Goal: Task Accomplishment & Management: Use online tool/utility

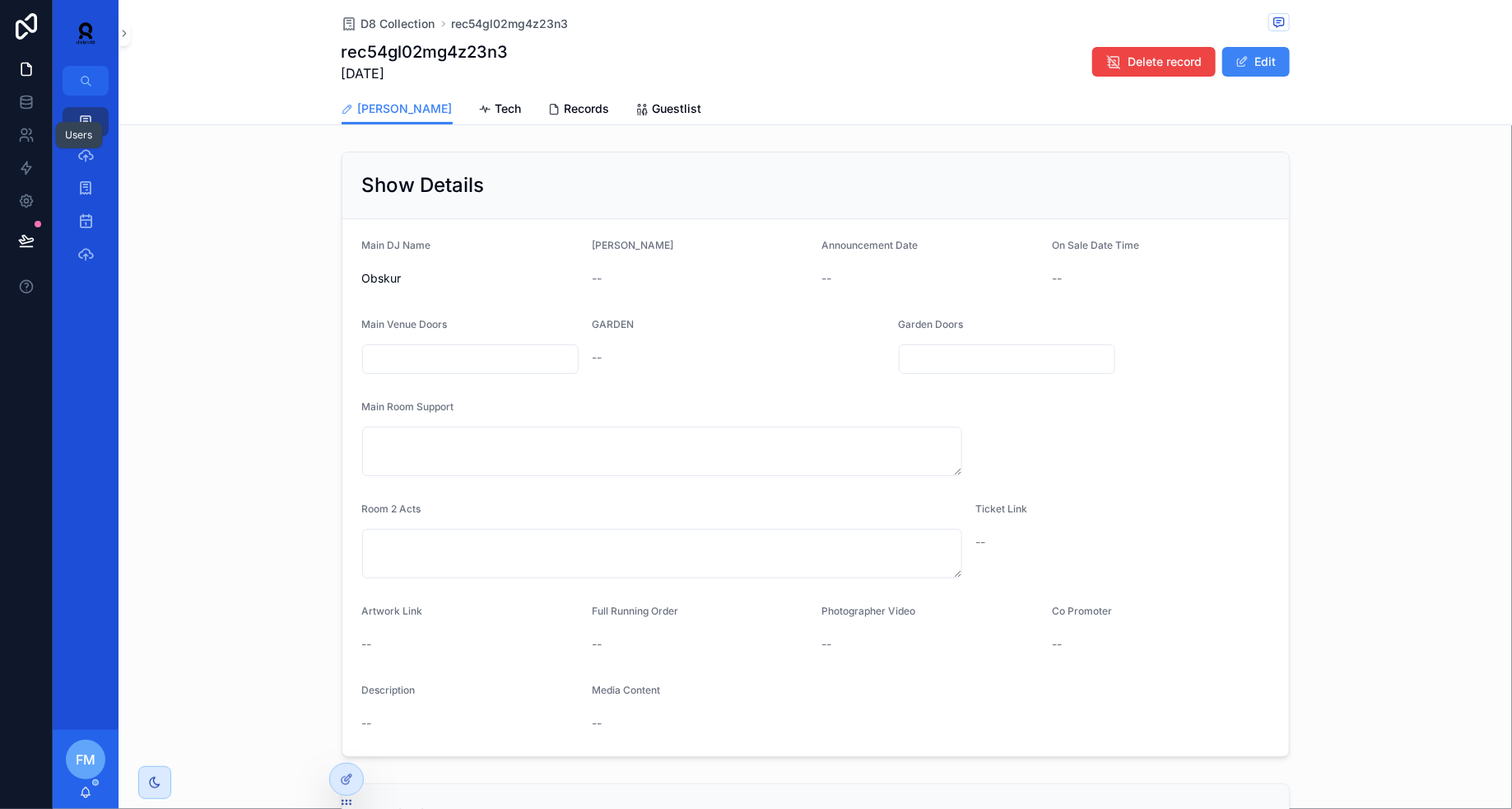
scroll to position [363, 0]
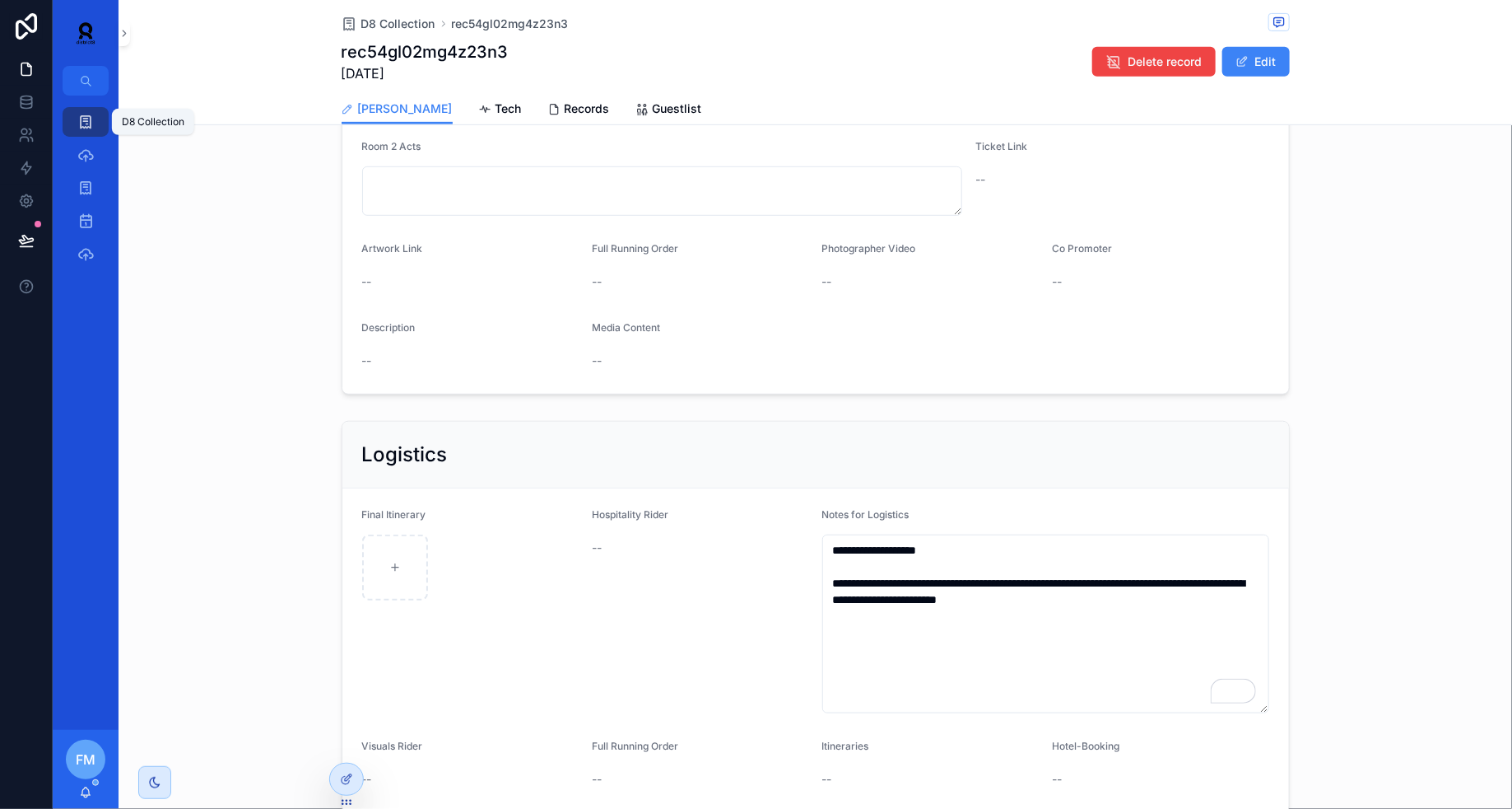
click at [81, 121] on icon "scrollable content" at bounding box center [86, 122] width 16 height 16
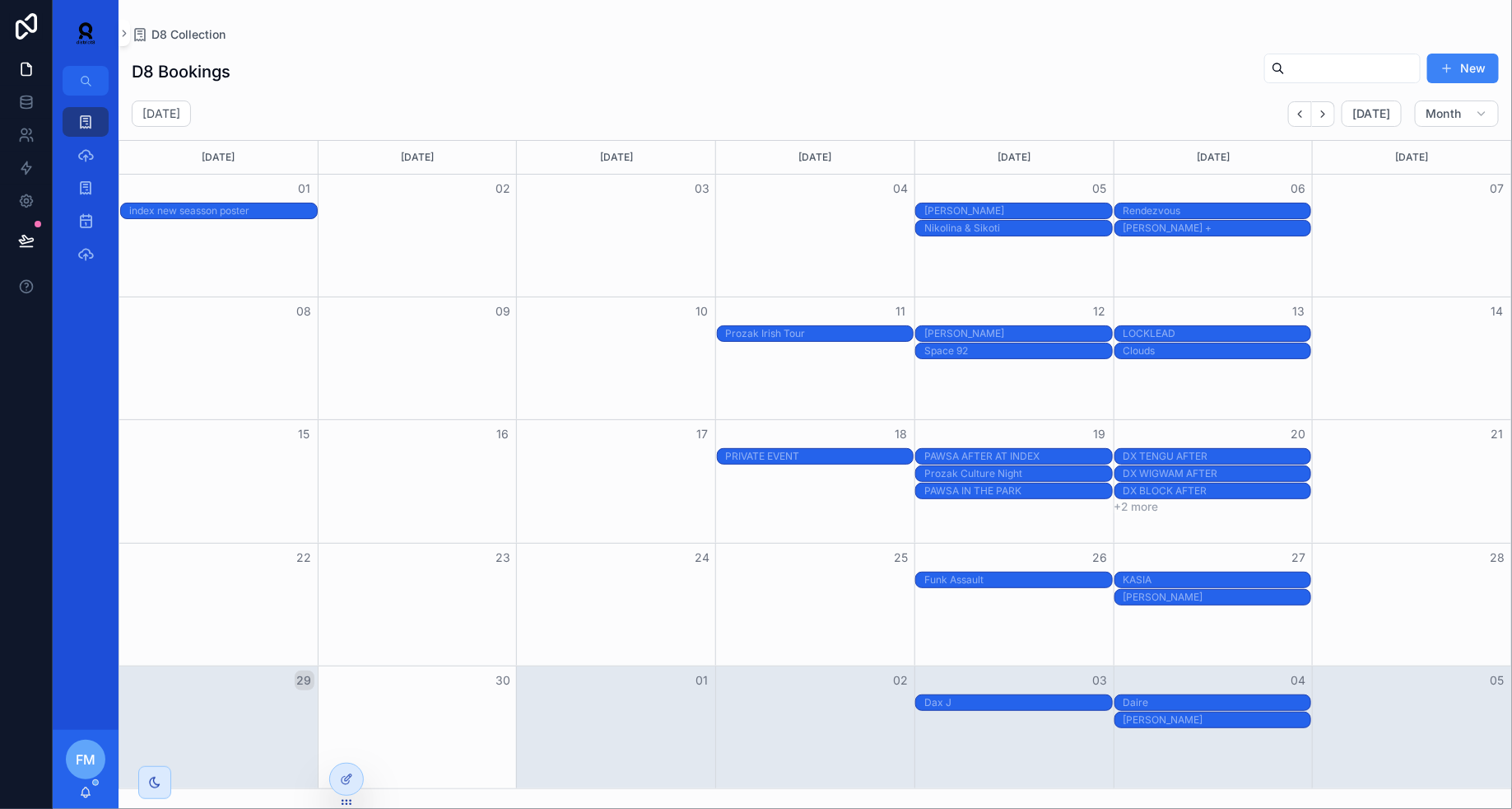
click at [1017, 720] on div "[PERSON_NAME]" at bounding box center [1018, 719] width 187 height 13
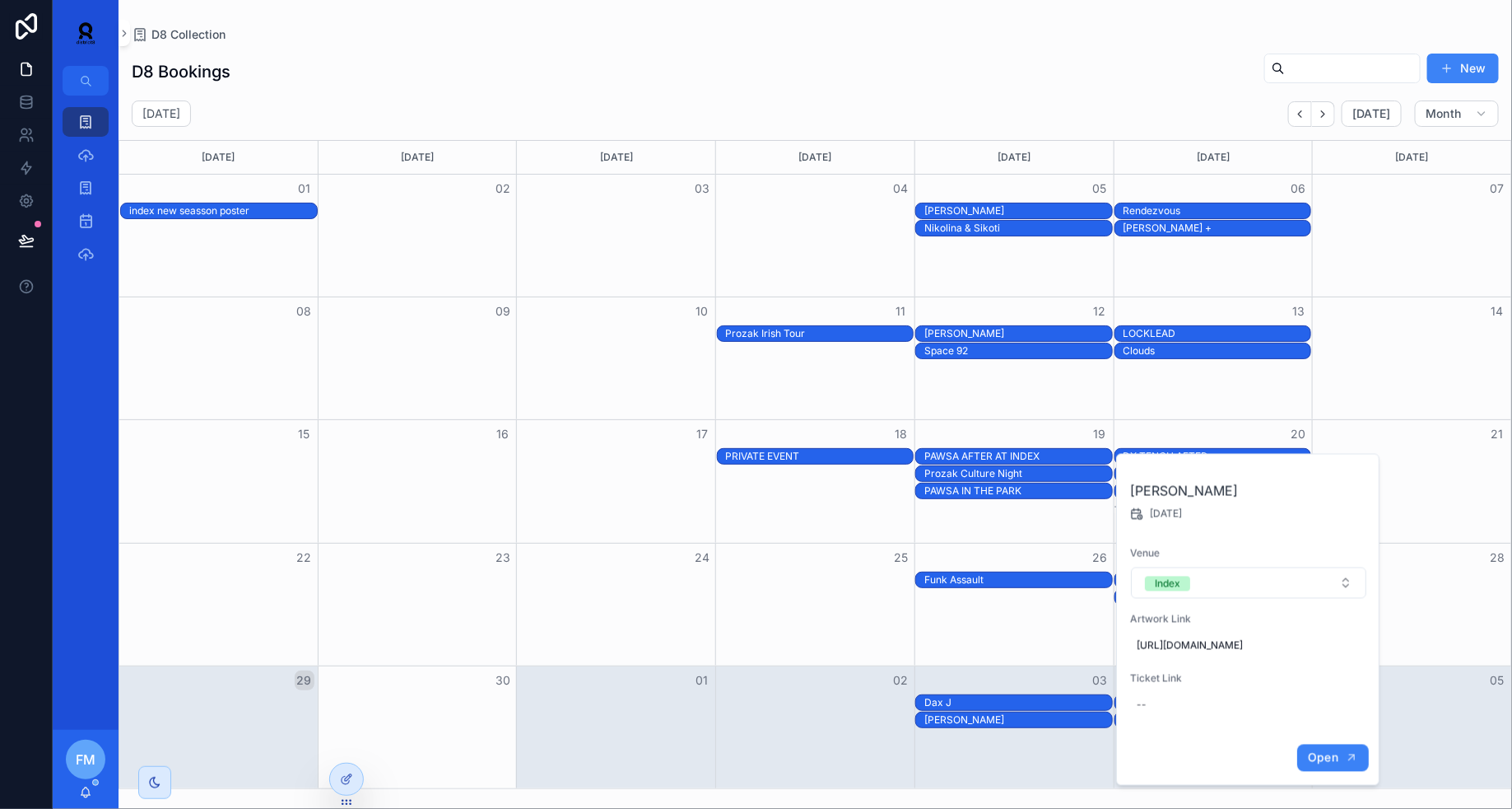
click at [1312, 765] on span "Open" at bounding box center [1323, 758] width 30 height 15
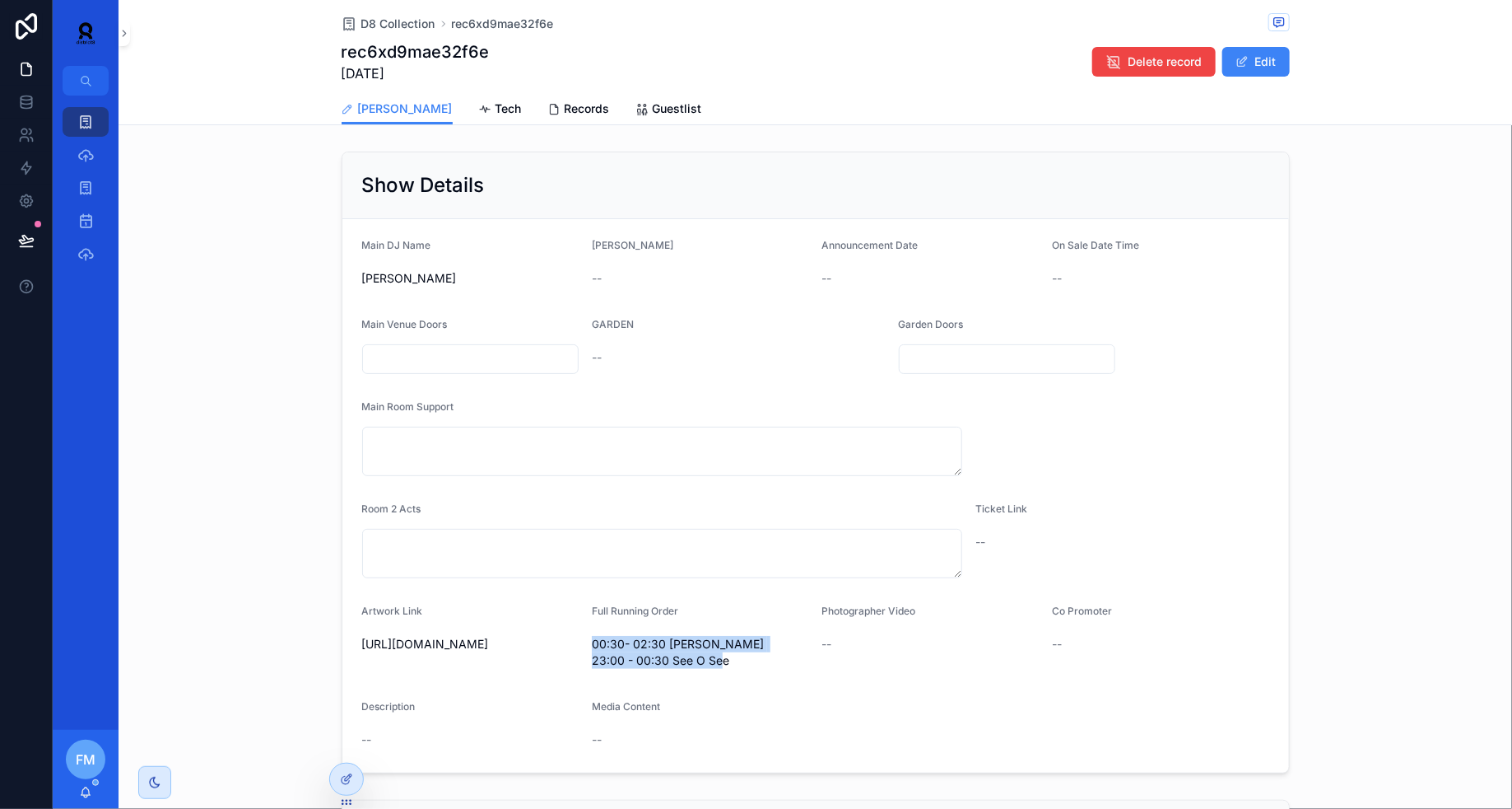
drag, startPoint x: 735, startPoint y: 657, endPoint x: 591, endPoint y: 642, distance: 144.8
click at [592, 642] on span "00:30- 02:30 [PERSON_NAME] 23:00 - 00:30 See O See" at bounding box center [701, 653] width 217 height 33
copy span "00:30- 02:30 [PERSON_NAME] 23:00 - 00:30 See O See"
click at [479, 122] on link "Tech" at bounding box center [500, 111] width 43 height 33
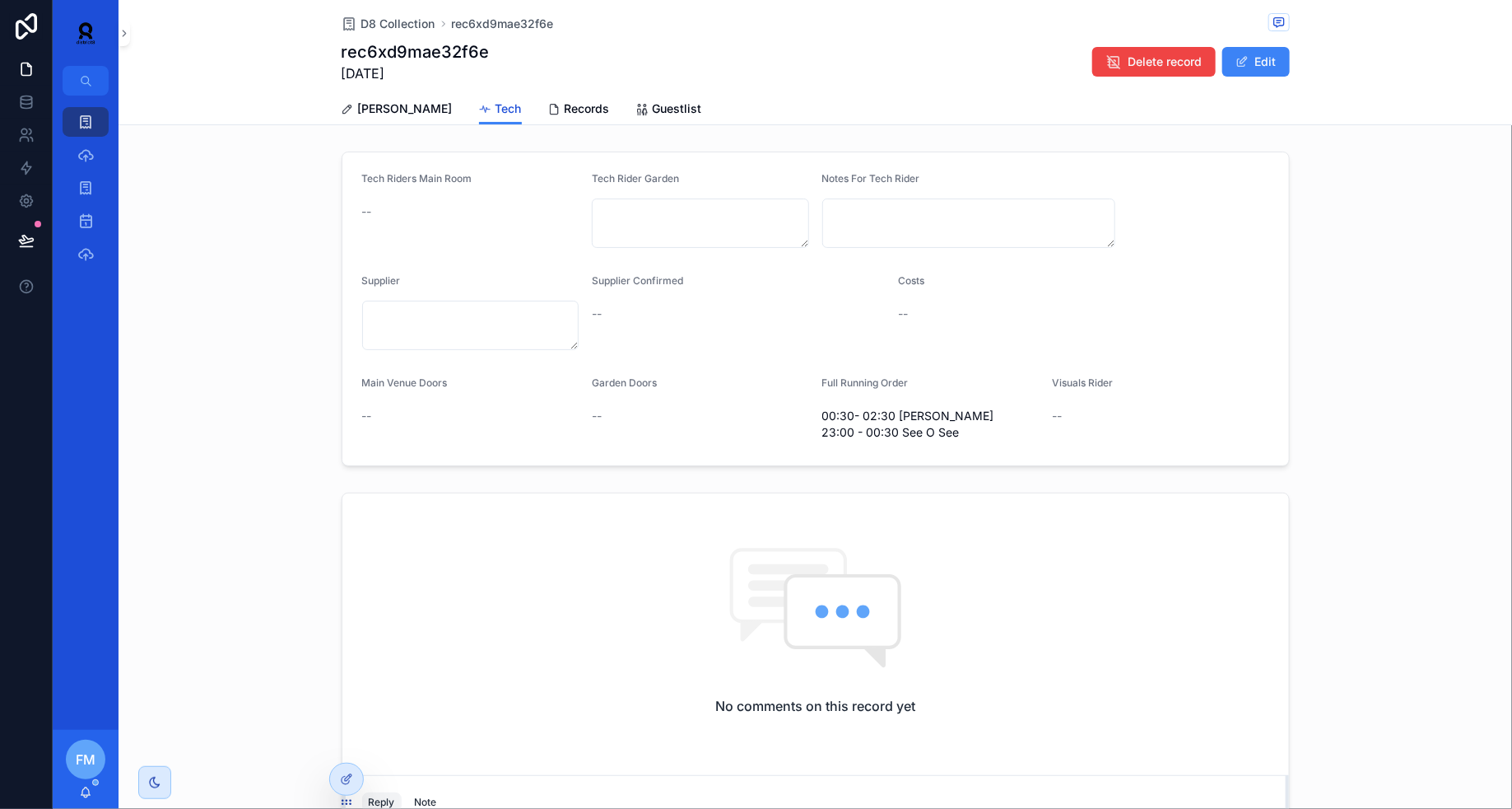
scroll to position [202, 0]
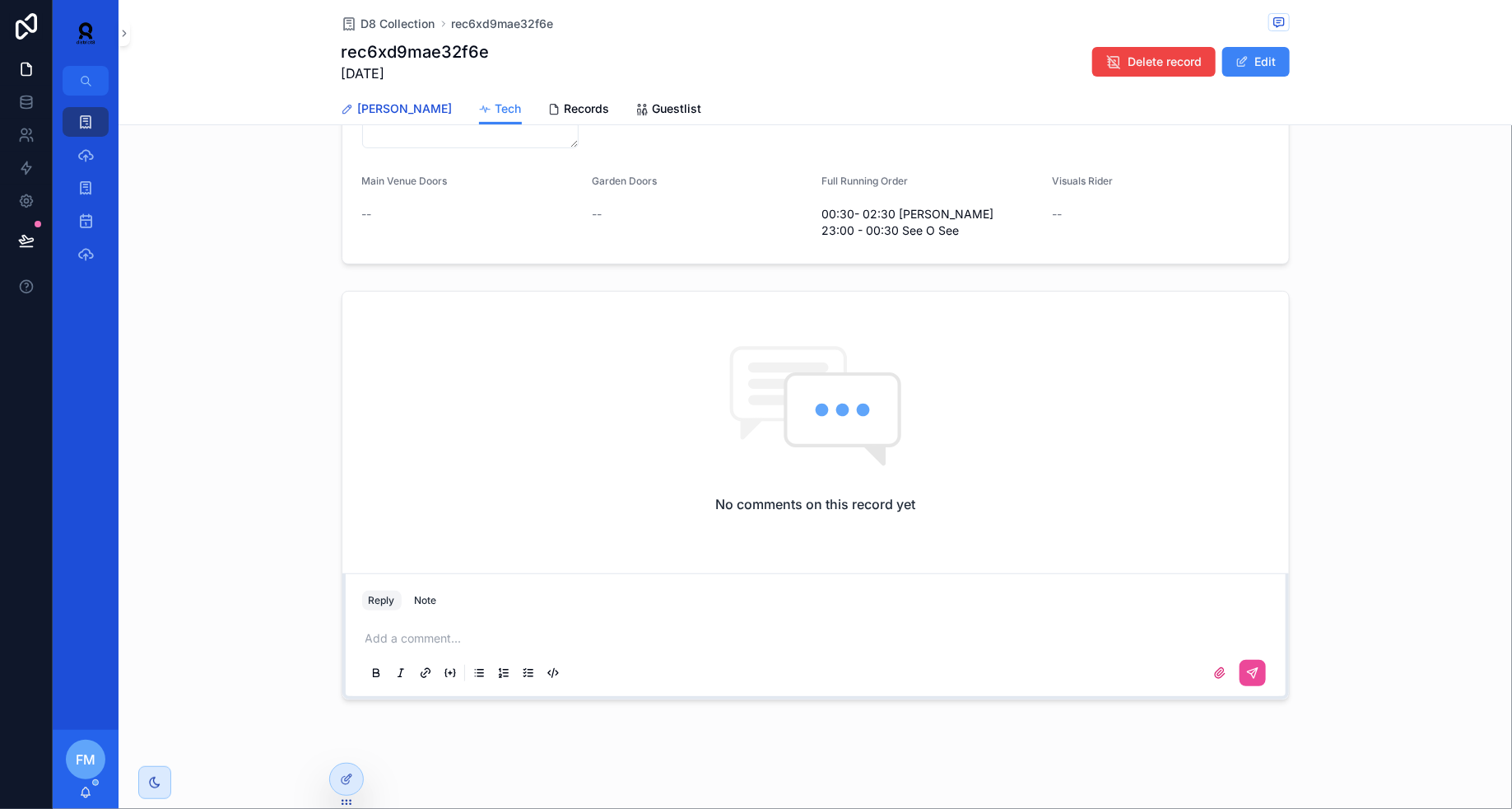
click at [379, 108] on span "[PERSON_NAME]" at bounding box center [406, 109] width 95 height 16
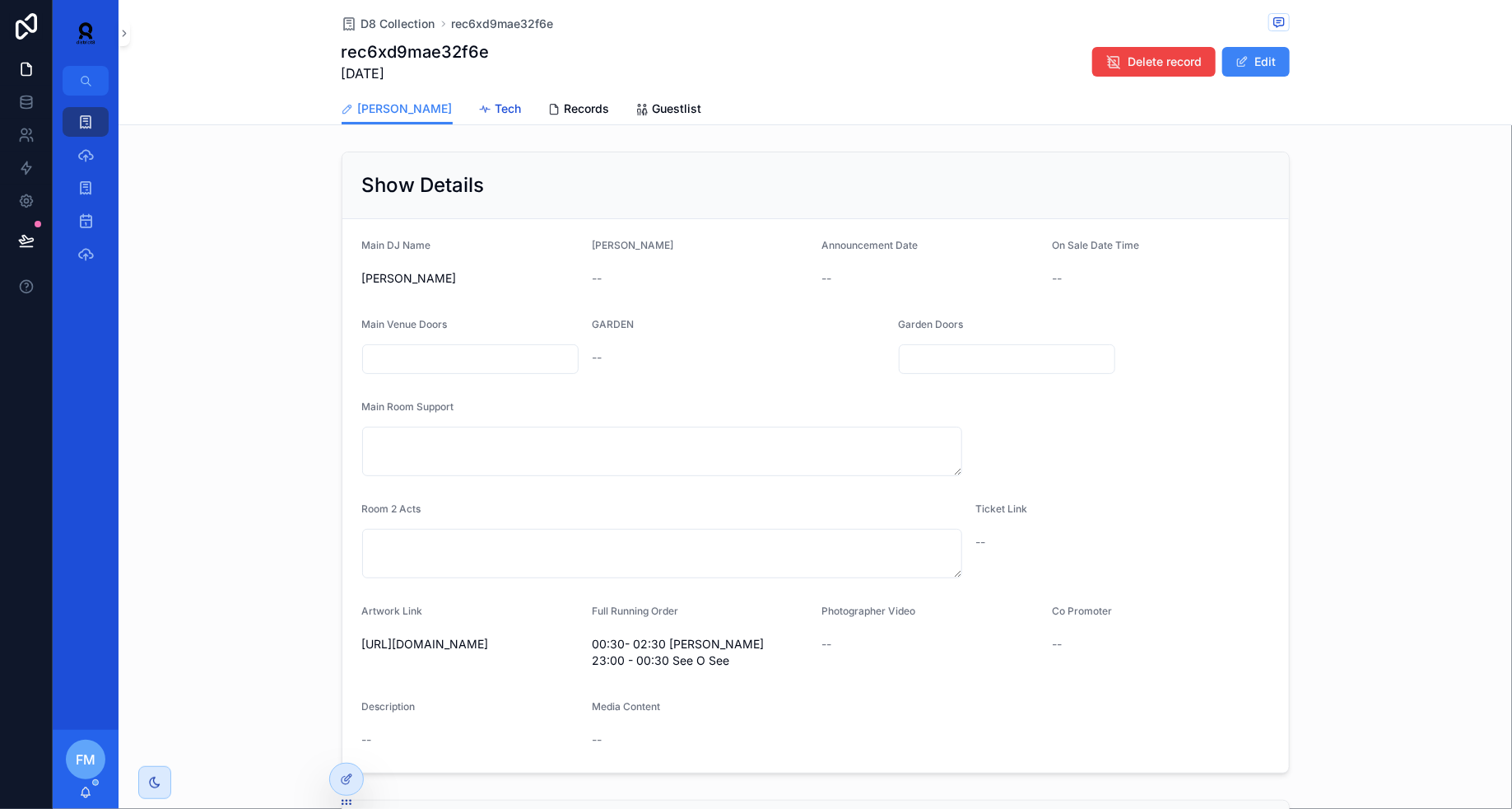
click at [496, 109] on span "Tech" at bounding box center [509, 109] width 26 height 16
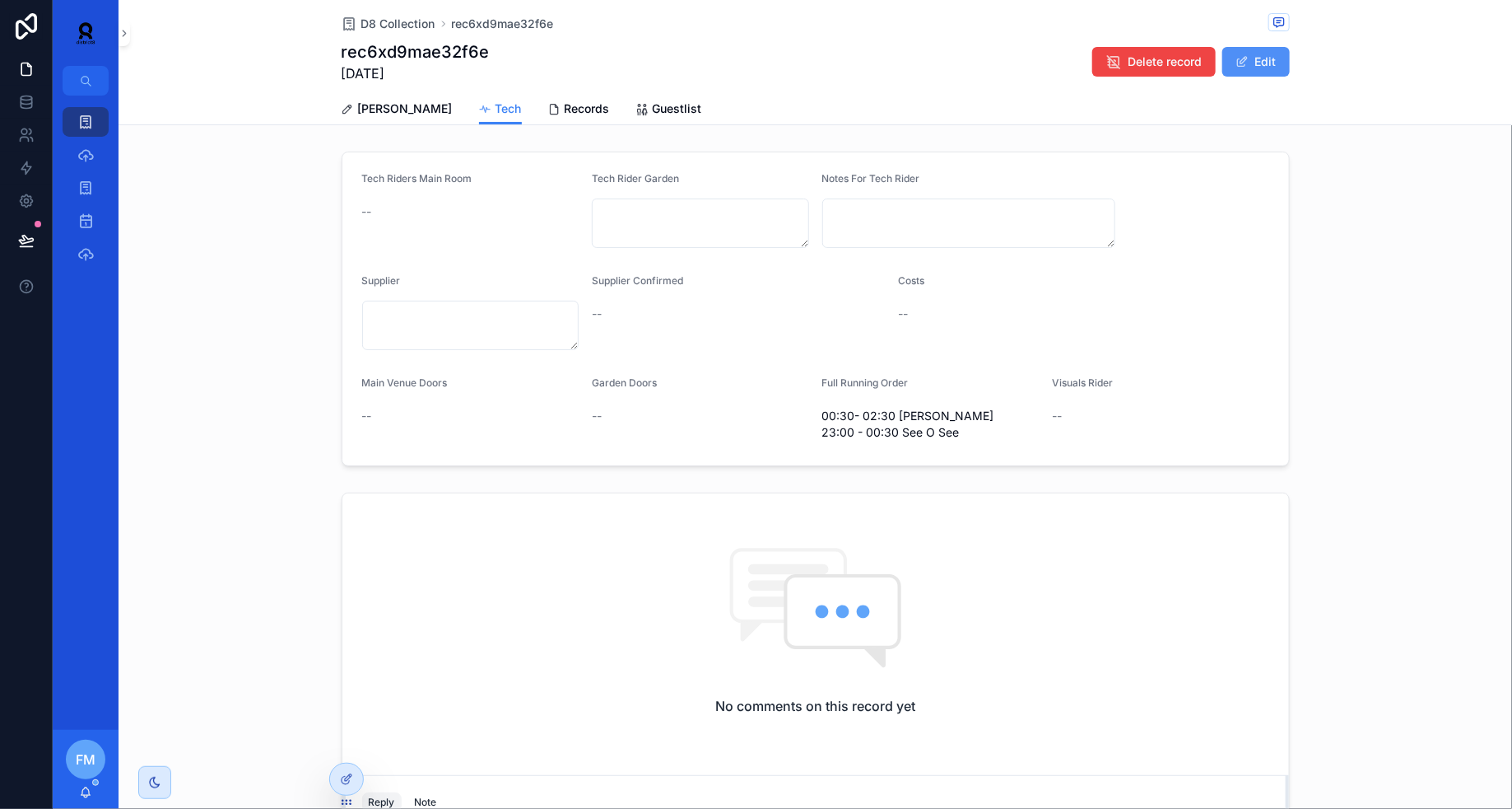
click at [1236, 76] on button "Edit" at bounding box center [1256, 61] width 68 height 29
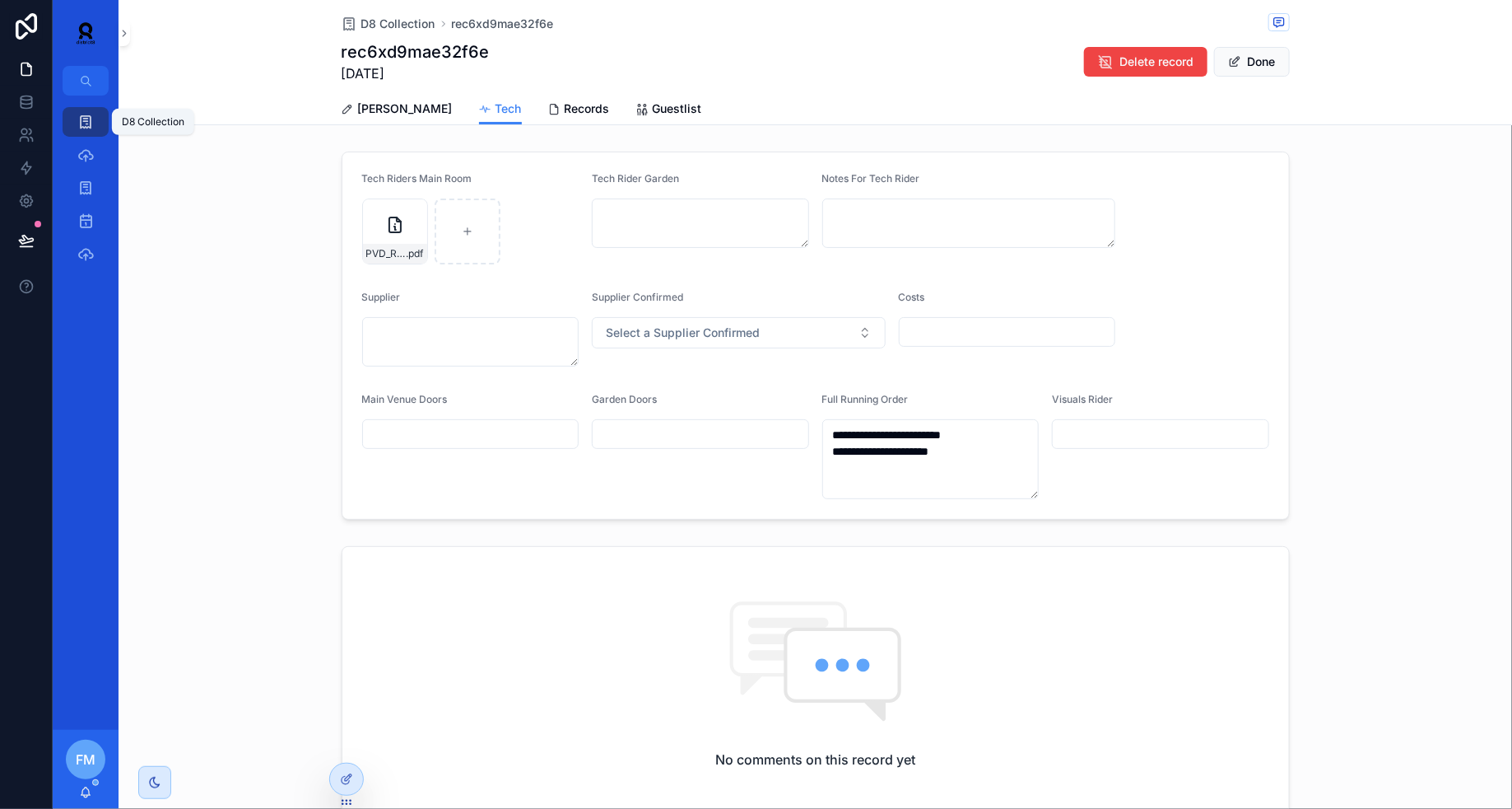
click at [83, 119] on icon "scrollable content" at bounding box center [86, 122] width 16 height 16
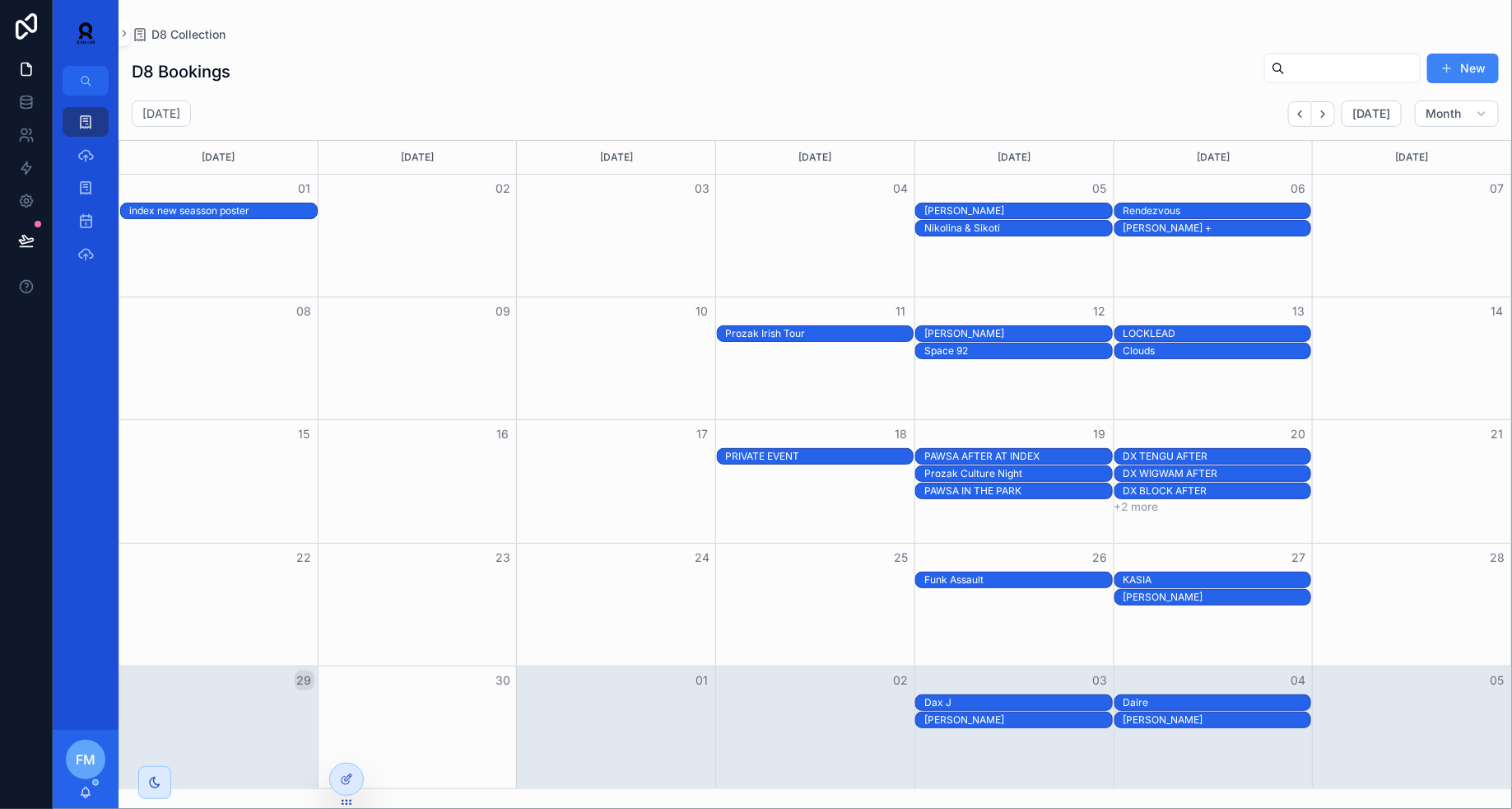
click at [1183, 719] on div "[PERSON_NAME]" at bounding box center [1217, 719] width 187 height 13
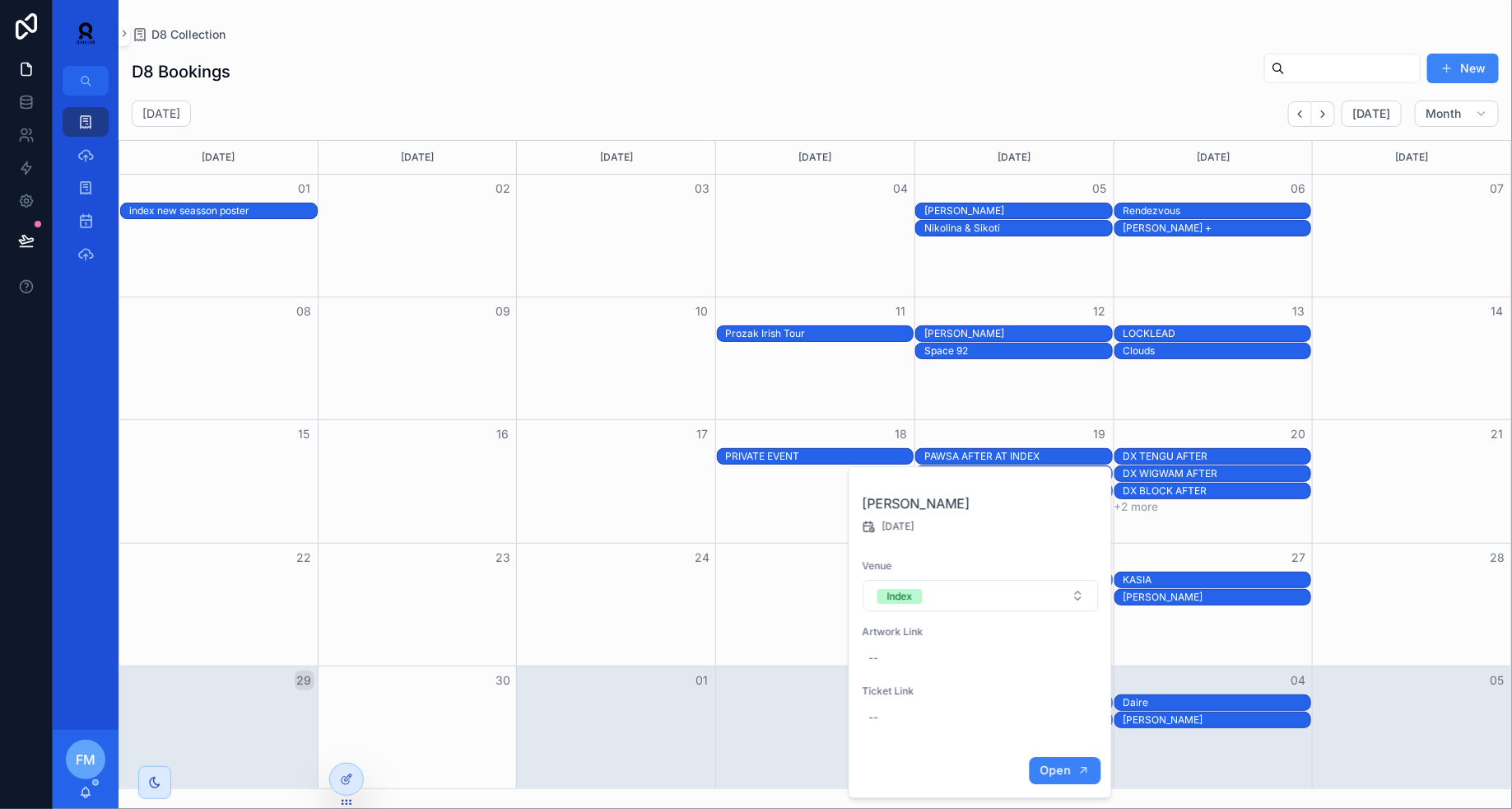
click at [1063, 769] on span "Open" at bounding box center [1054, 770] width 30 height 15
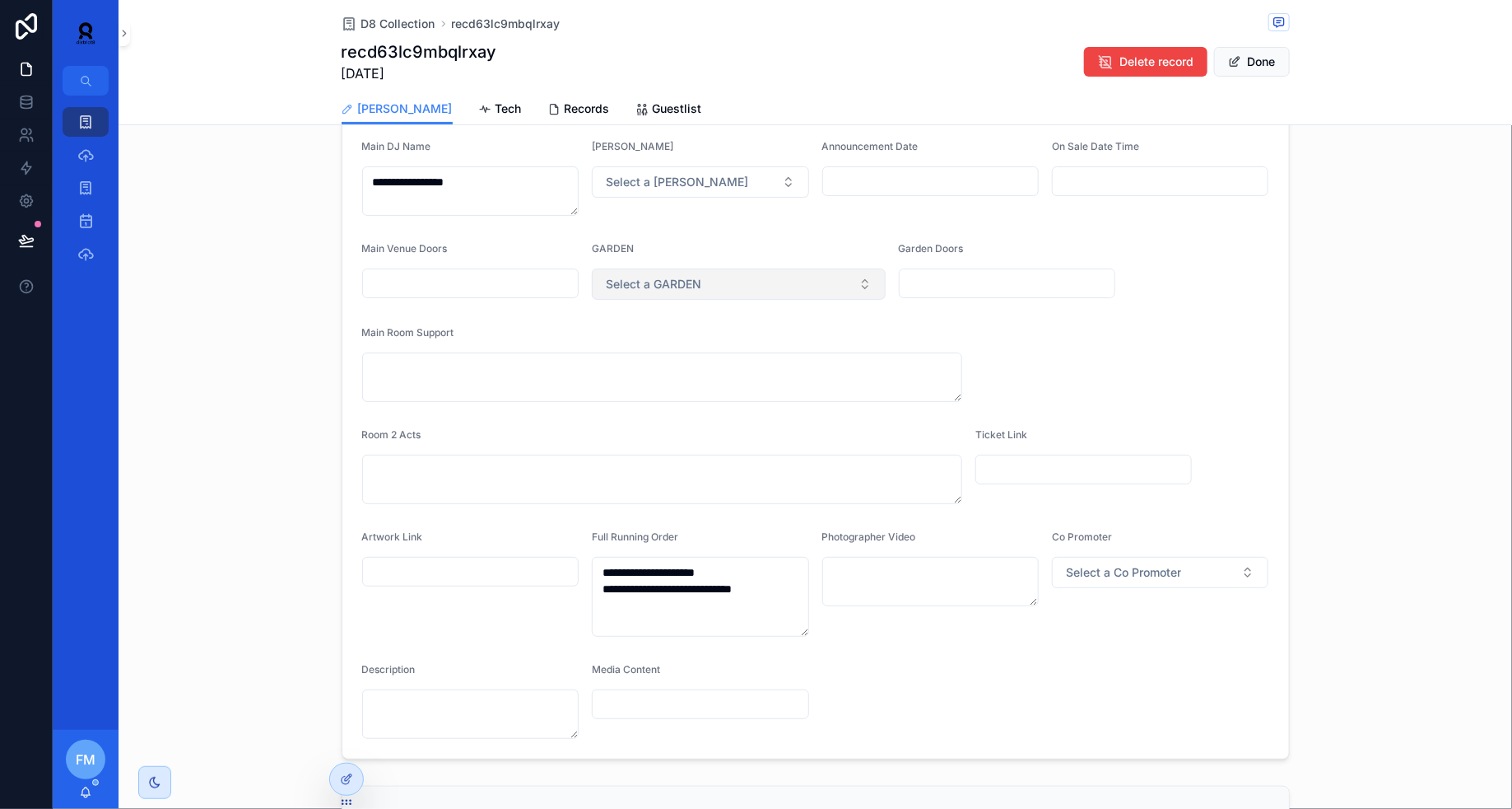
scroll to position [118, 0]
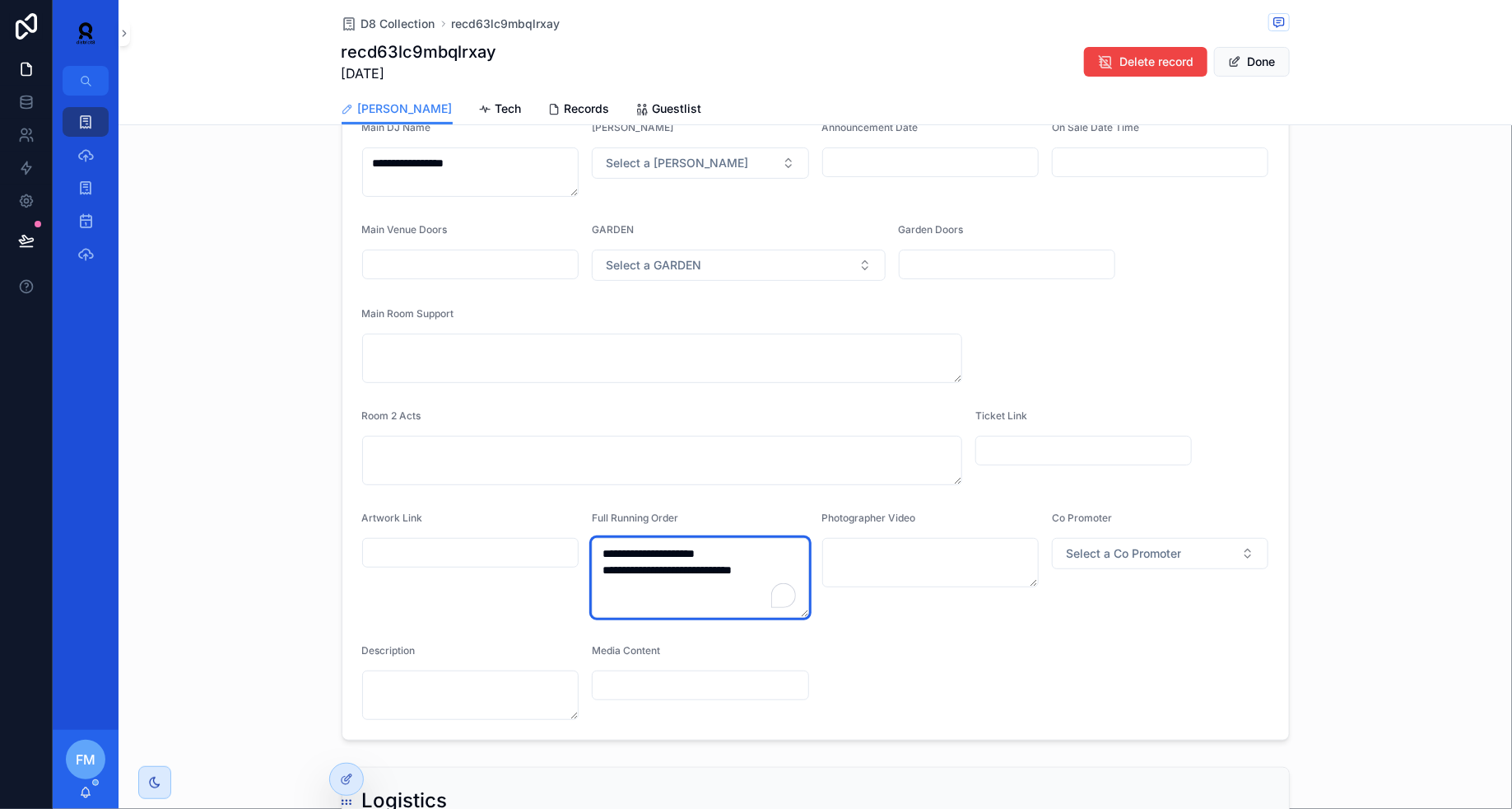
drag, startPoint x: 781, startPoint y: 569, endPoint x: 543, endPoint y: 529, distance: 241.3
click at [543, 529] on form "**********" at bounding box center [816, 420] width 946 height 638
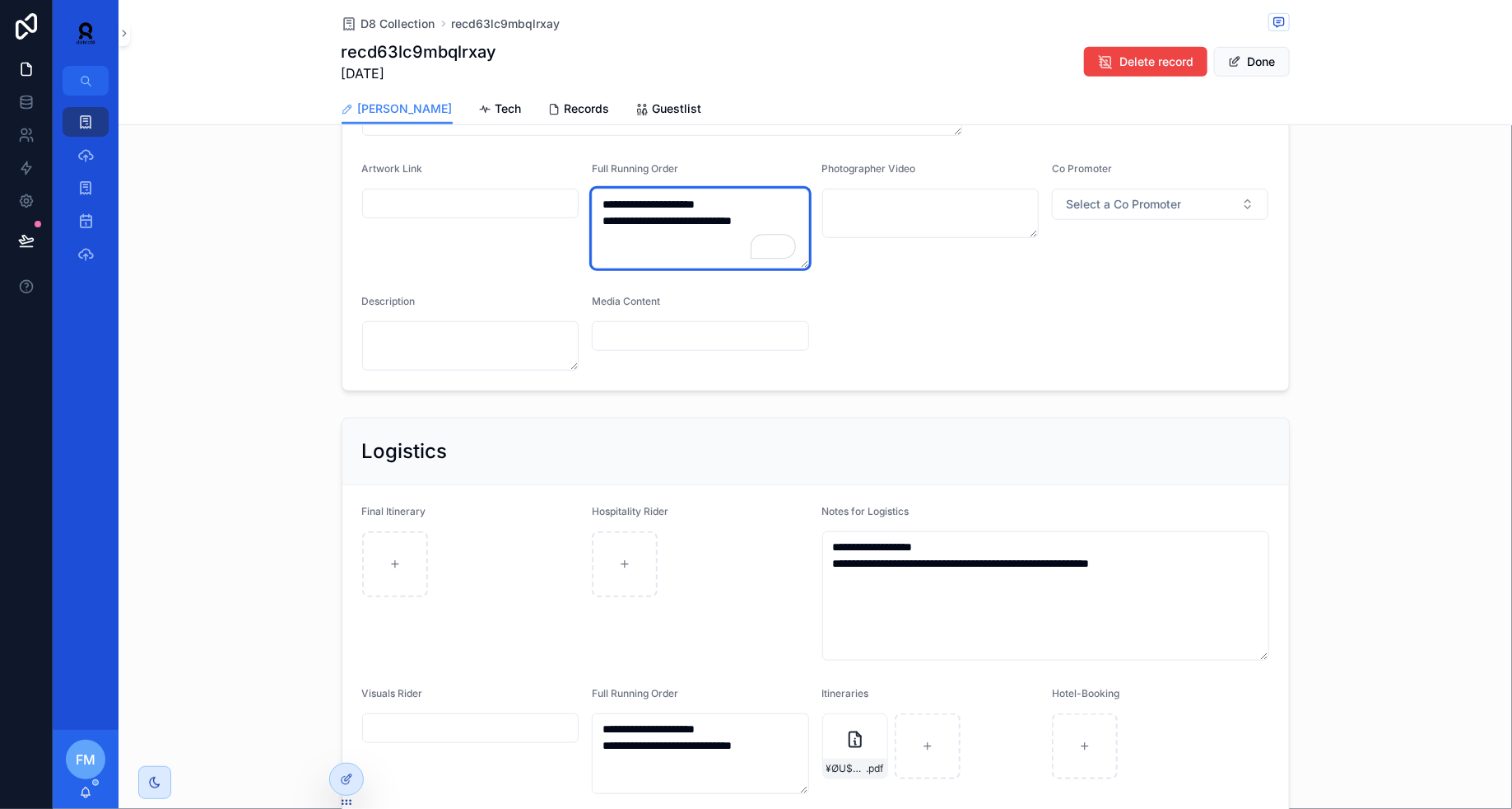
scroll to position [580, 0]
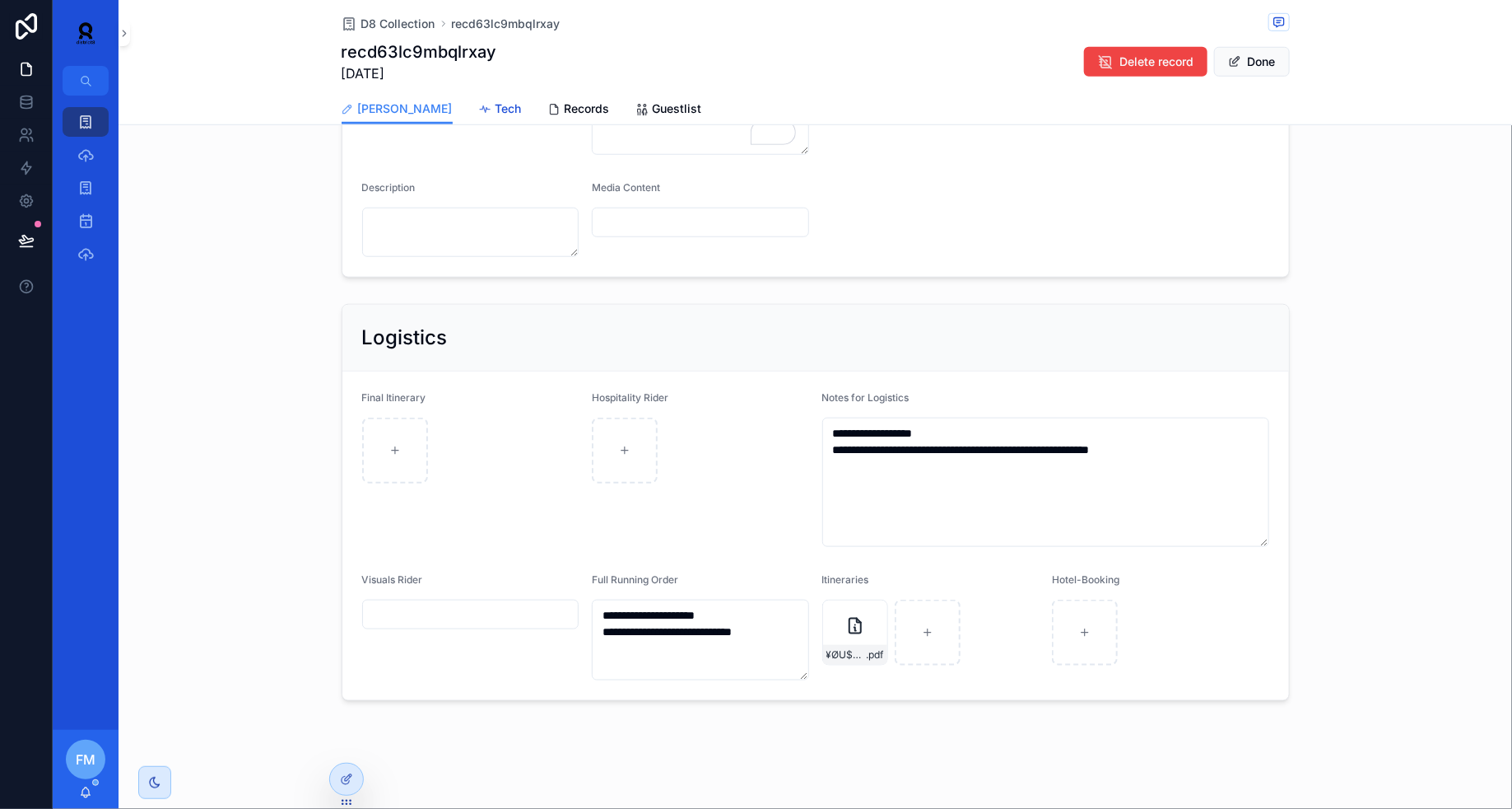
click at [496, 108] on span "Tech" at bounding box center [509, 109] width 26 height 16
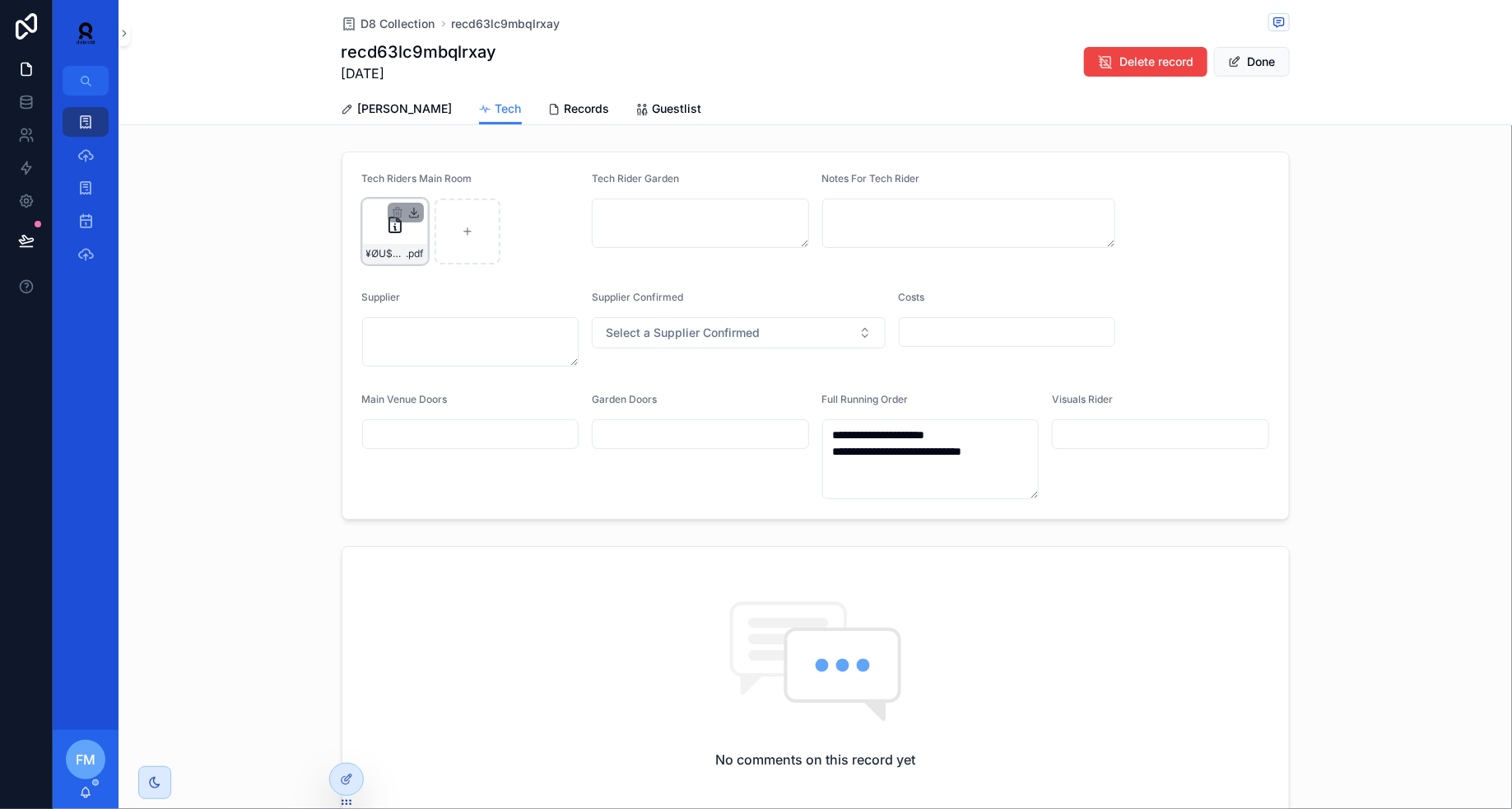
click at [417, 212] on icon "scrollable content" at bounding box center [414, 212] width 13 height 13
click at [416, 218] on div "scrollable content" at bounding box center [406, 213] width 37 height 20
click at [0, 0] on icon "scrollable content" at bounding box center [0, 0] width 0 height 0
